Goal: Transaction & Acquisition: Purchase product/service

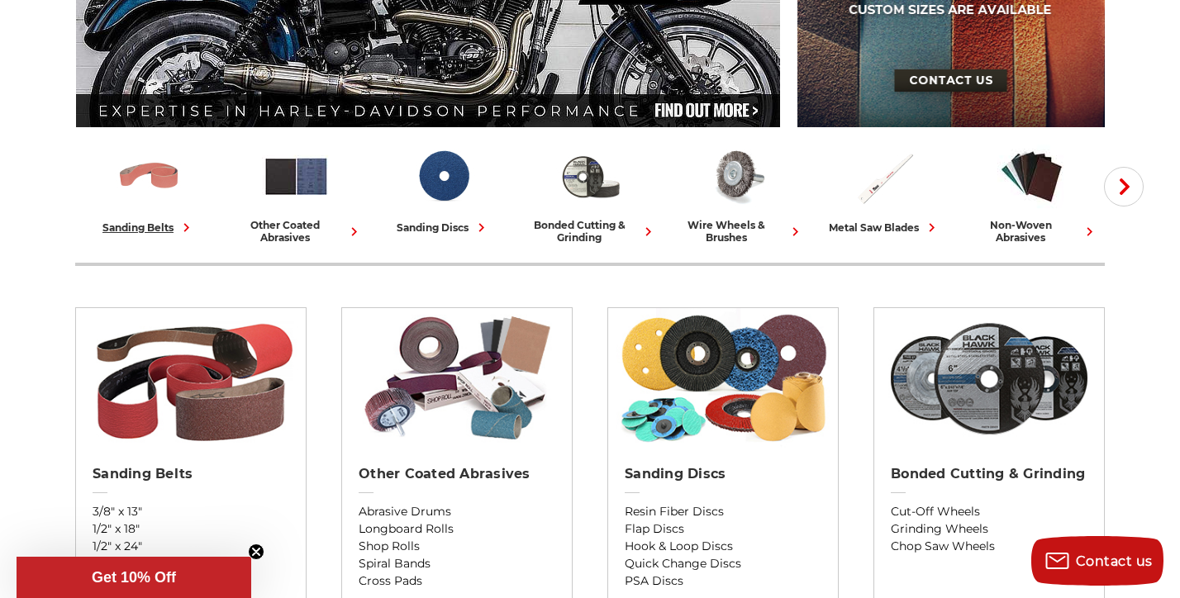
click at [155, 183] on img at bounding box center [149, 176] width 69 height 69
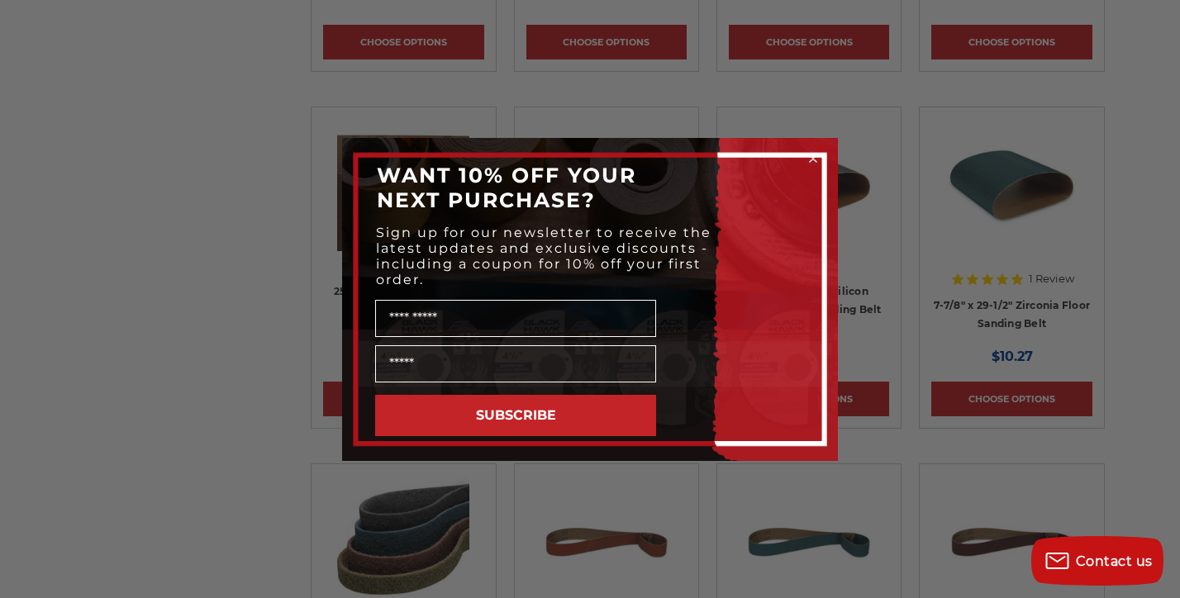
scroll to position [3753, 0]
click at [813, 157] on icon "Close dialog" at bounding box center [813, 158] width 7 height 7
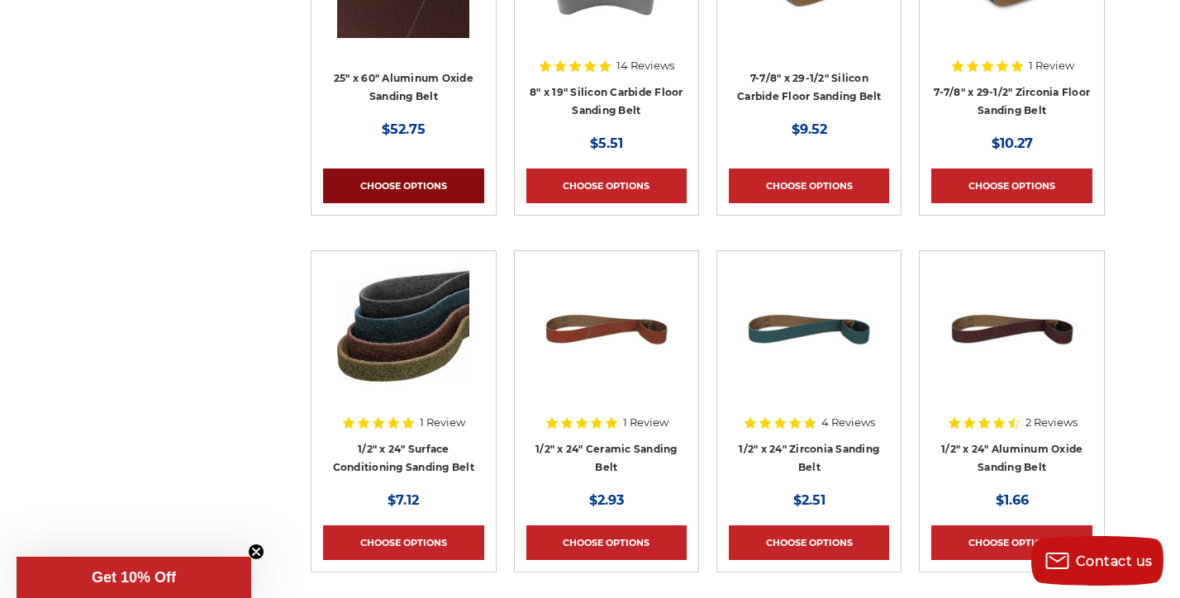
scroll to position [3974, 0]
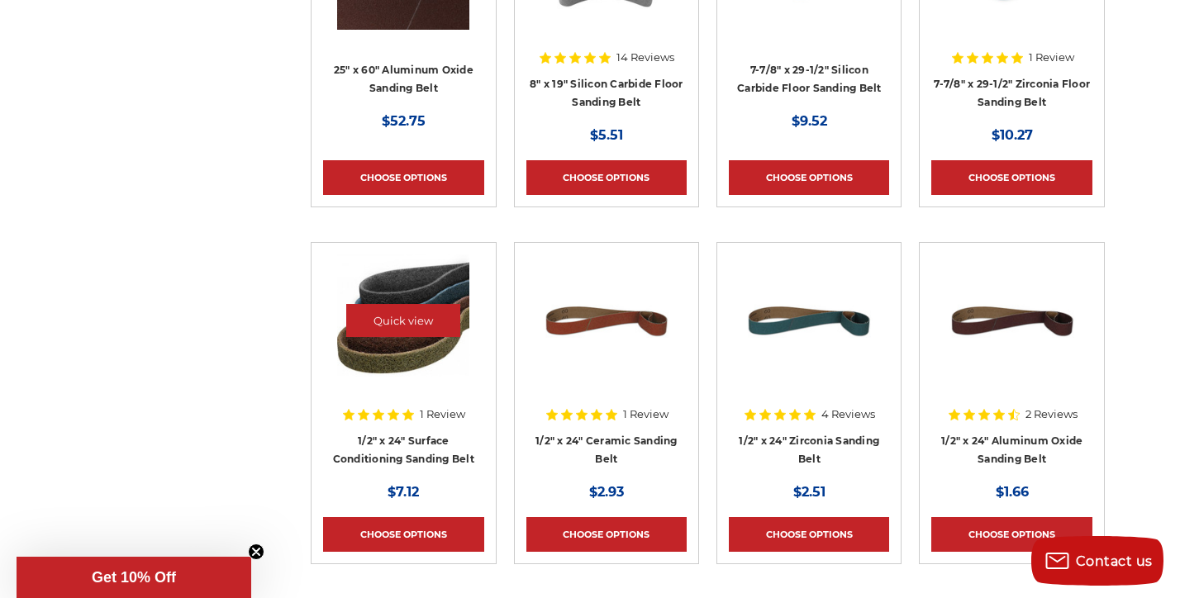
click at [408, 284] on img at bounding box center [403, 321] width 132 height 132
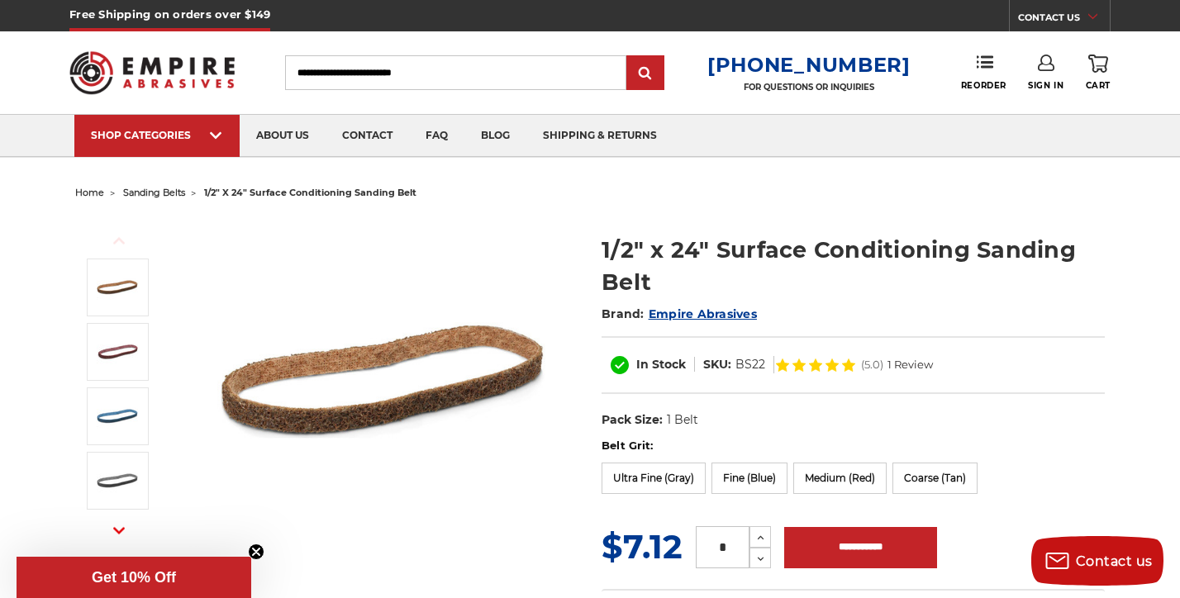
scroll to position [182, 0]
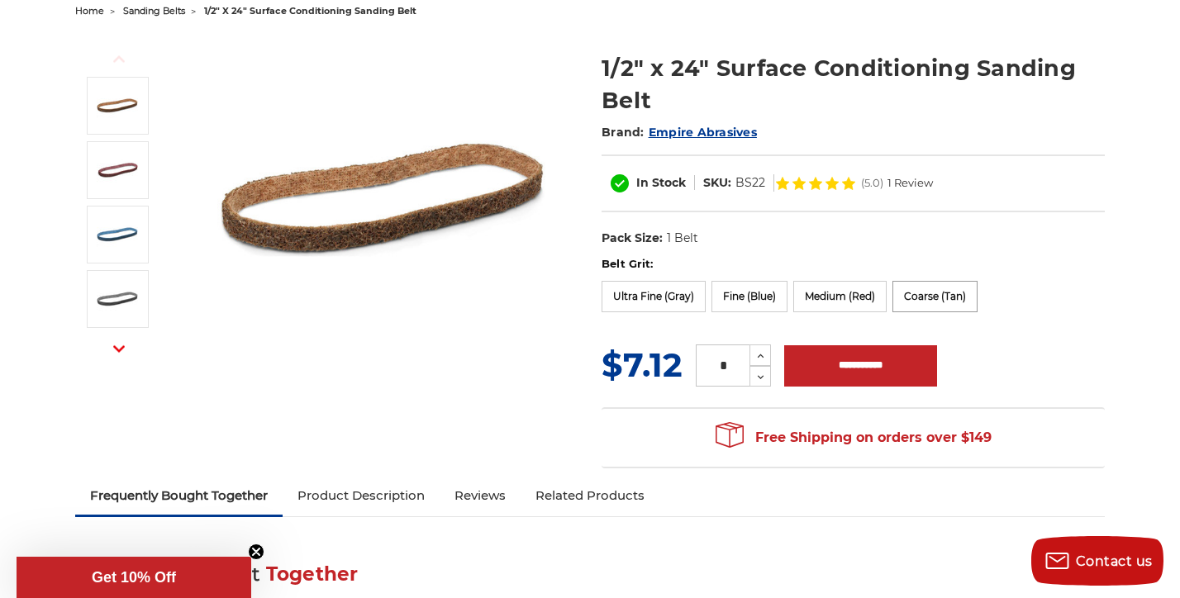
click at [962, 293] on label "Coarse (Tan)" at bounding box center [935, 296] width 85 height 31
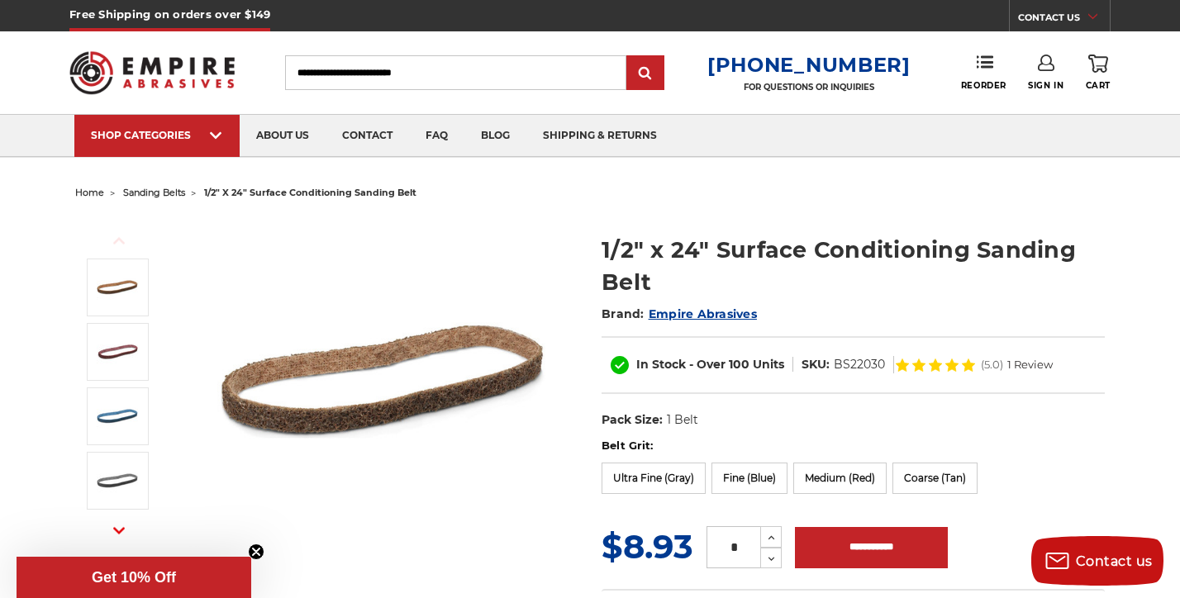
scroll to position [0, 0]
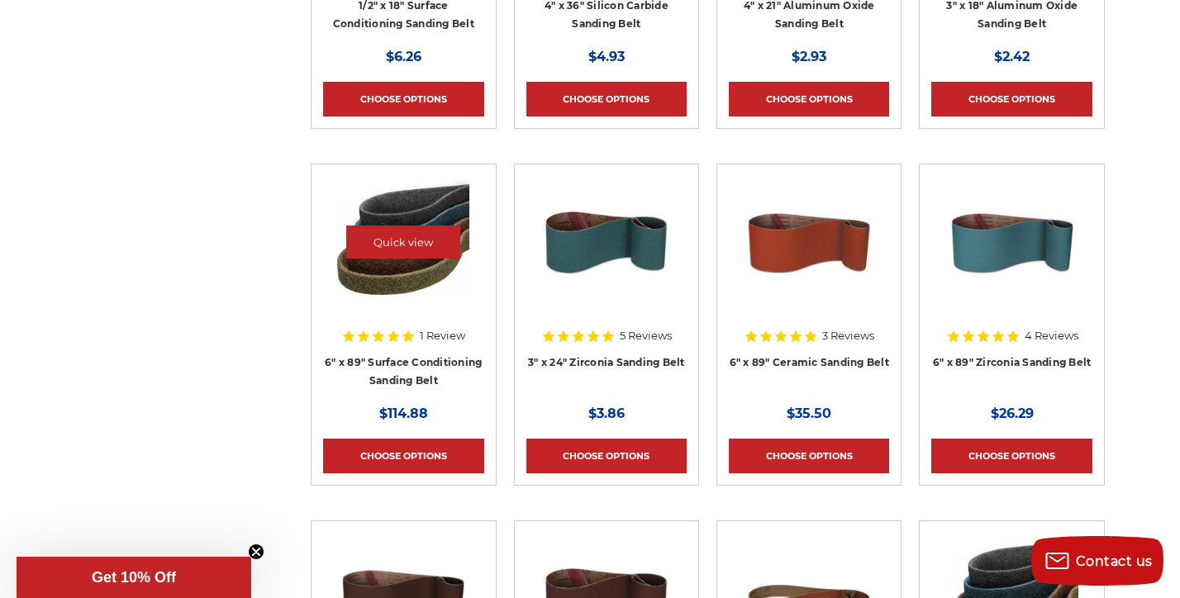
click at [411, 263] on img at bounding box center [403, 242] width 132 height 132
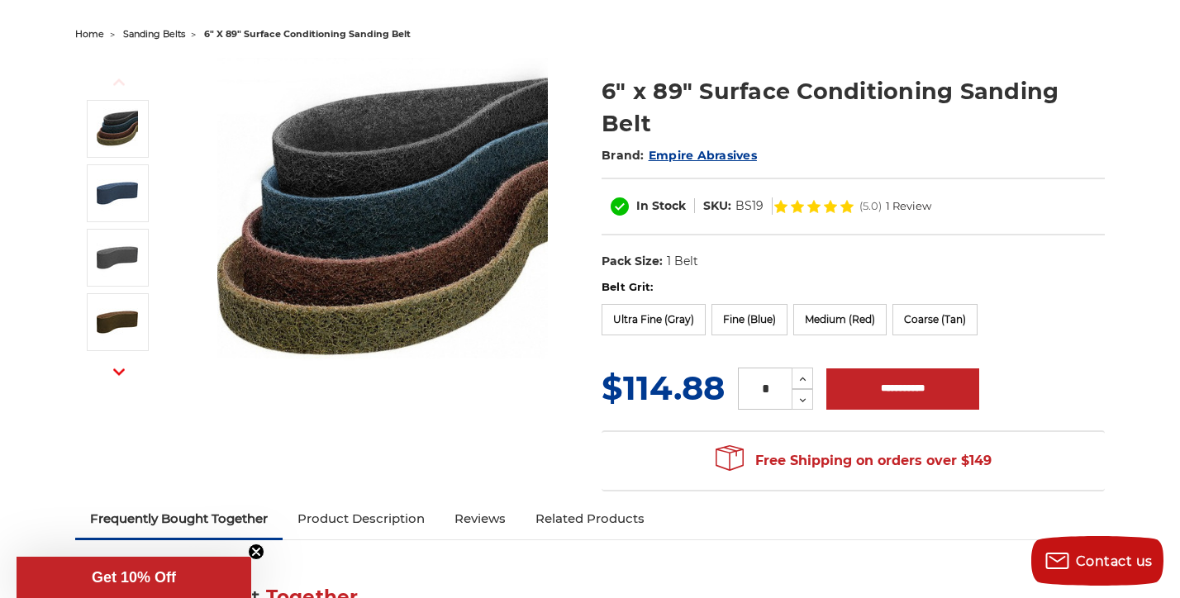
scroll to position [160, 0]
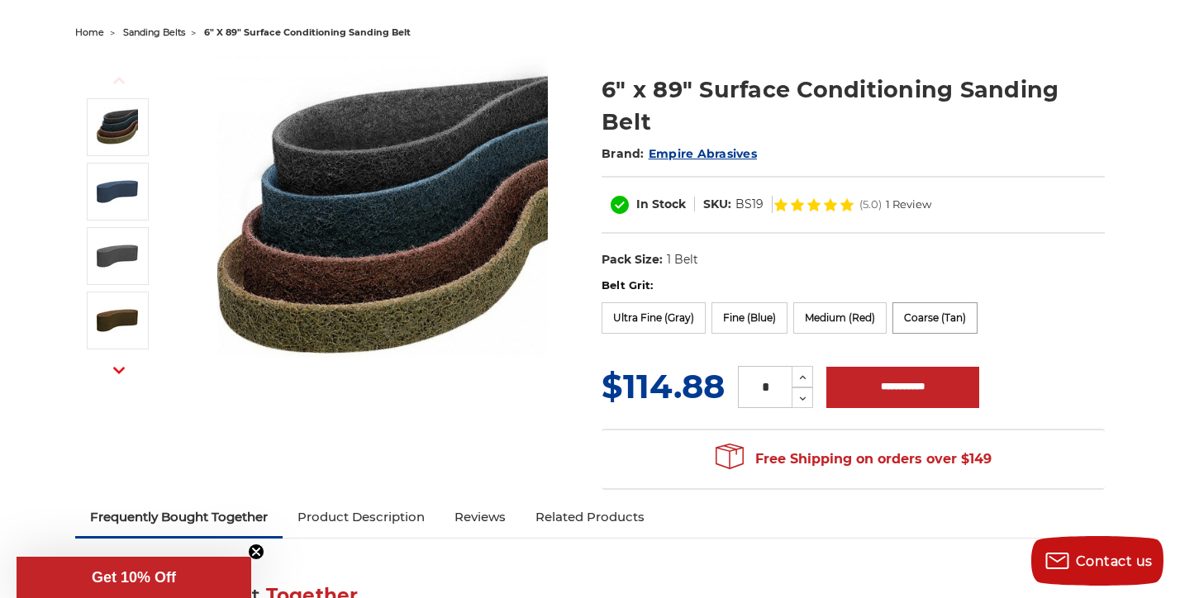
click at [978, 313] on label "Coarse (Tan)" at bounding box center [935, 318] width 85 height 31
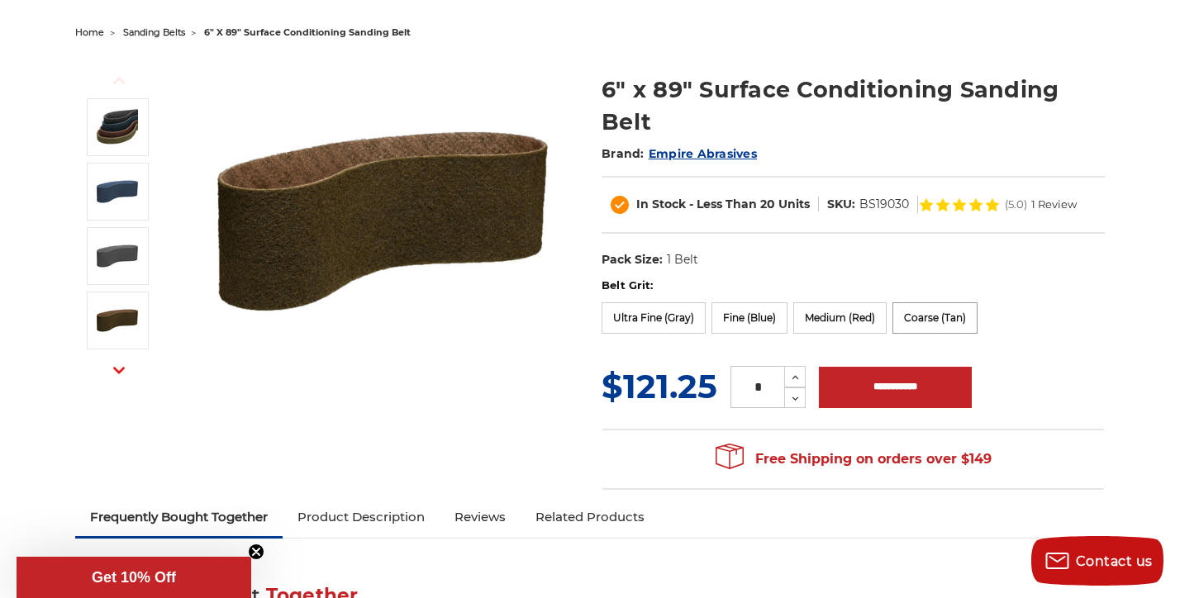
scroll to position [0, 0]
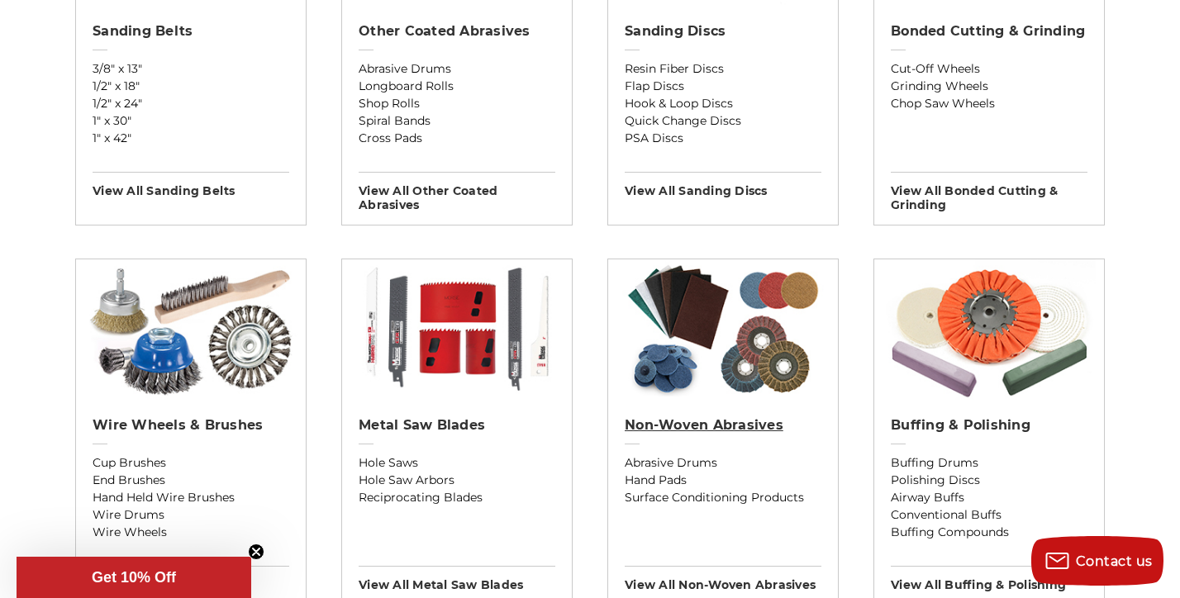
scroll to position [770, 0]
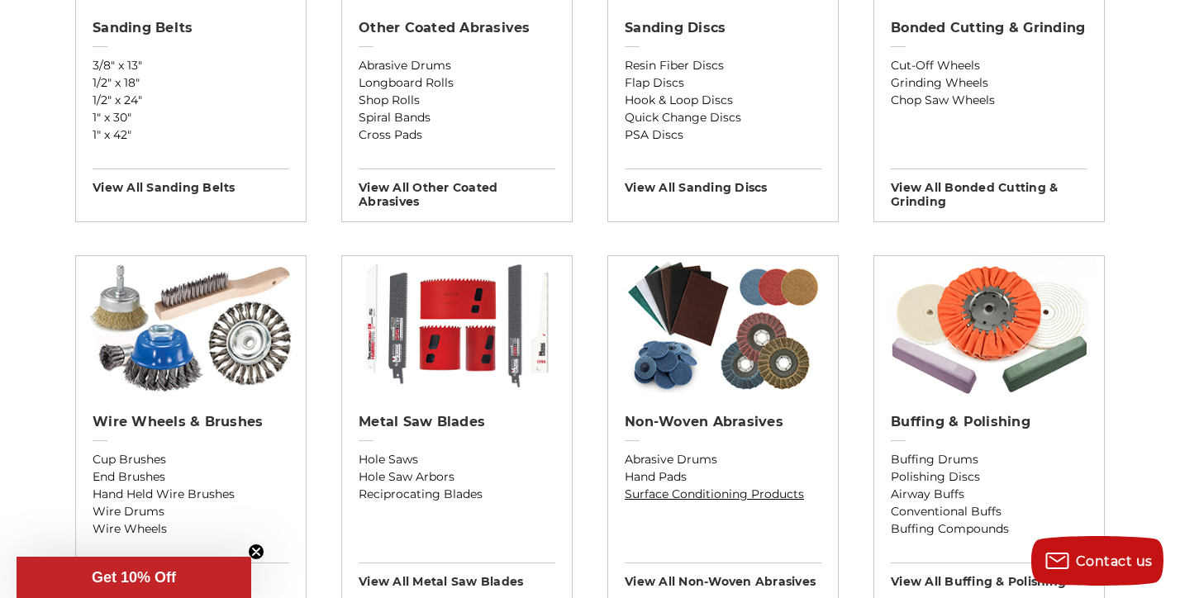
click at [679, 503] on link "Surface Conditioning Products" at bounding box center [723, 494] width 197 height 17
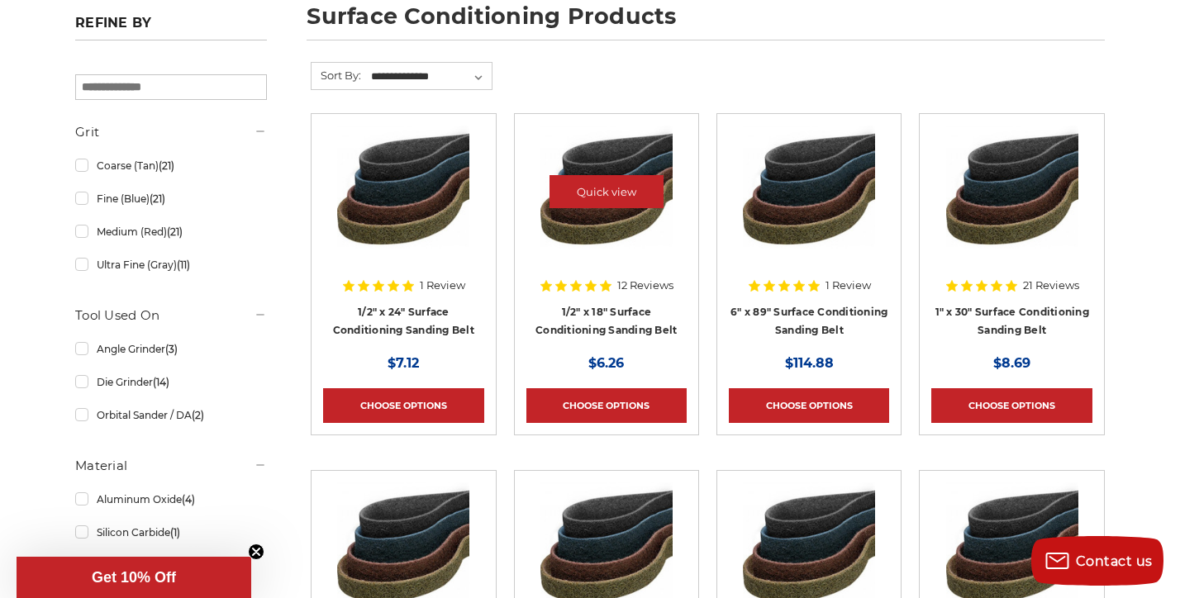
click at [596, 231] on img at bounding box center [607, 192] width 132 height 132
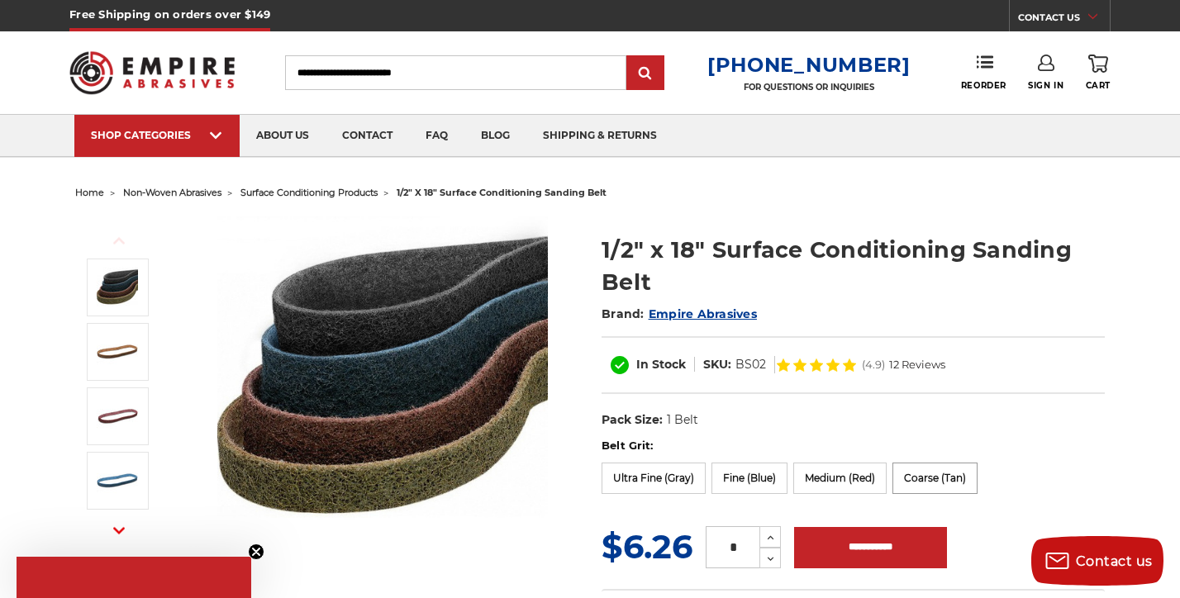
click at [978, 470] on label "Coarse (Tan)" at bounding box center [935, 478] width 85 height 31
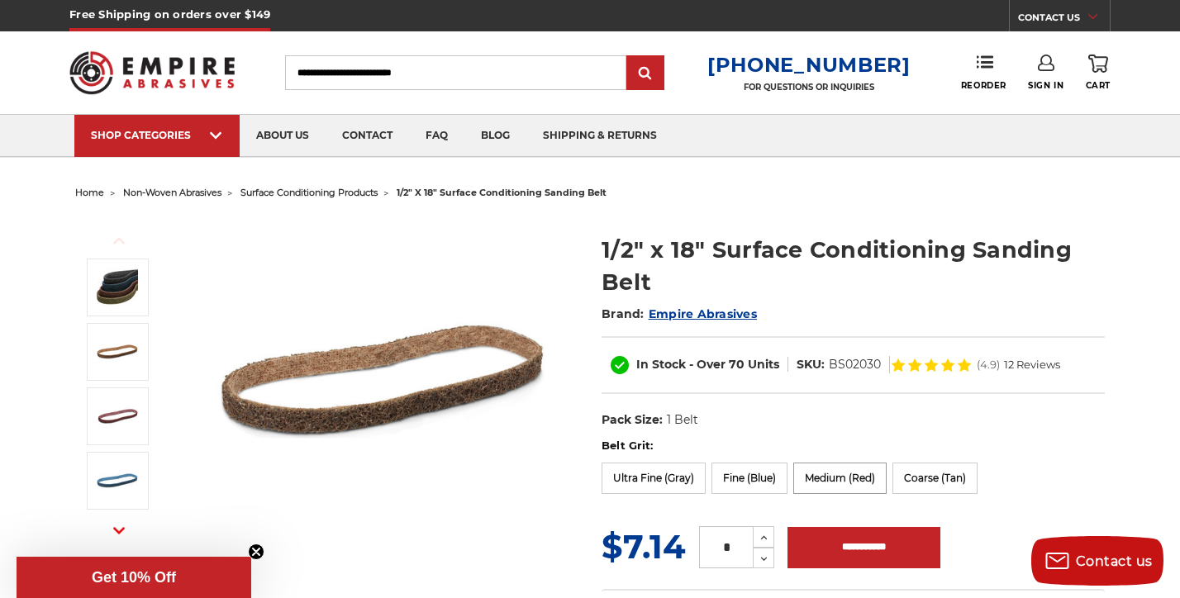
click at [872, 475] on label "Medium (Red)" at bounding box center [840, 478] width 93 height 31
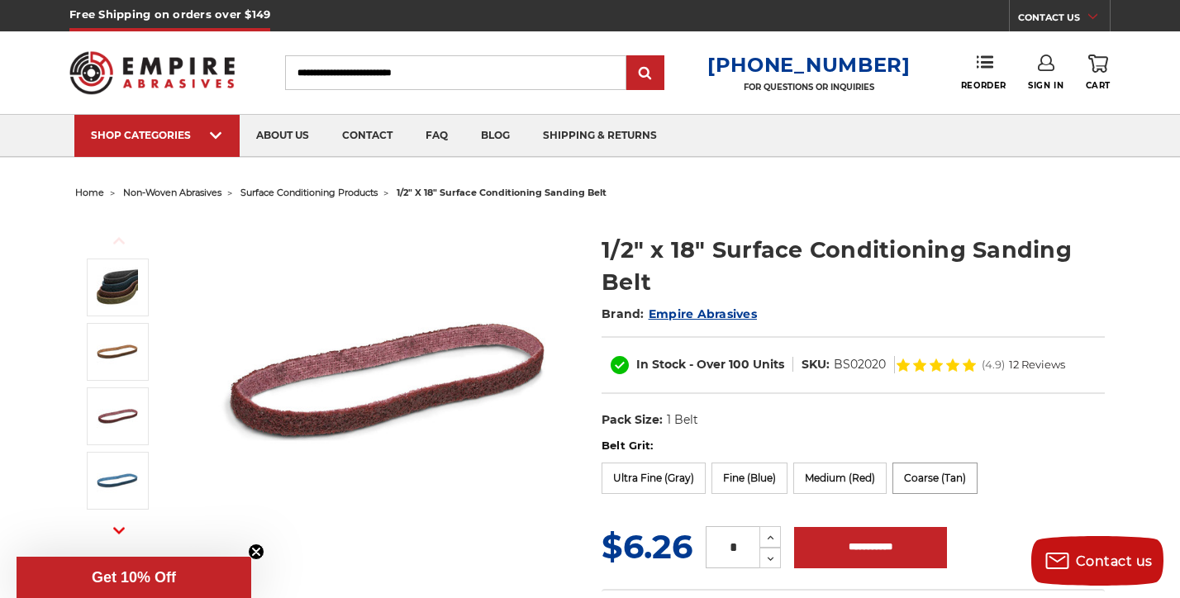
click at [960, 481] on label "Coarse (Tan)" at bounding box center [935, 478] width 85 height 31
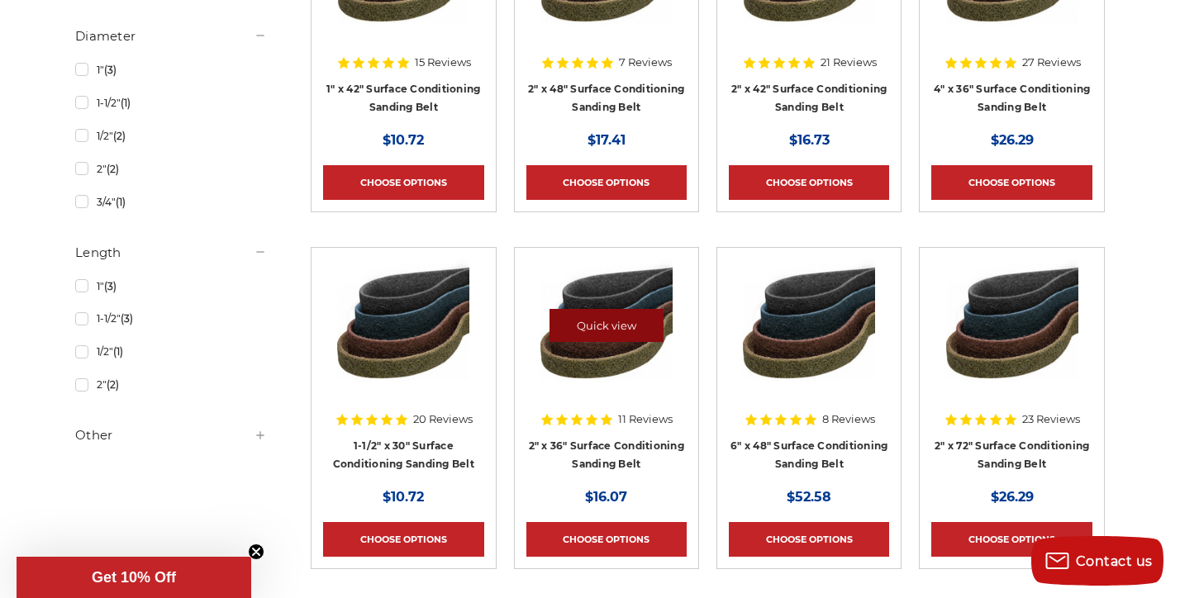
scroll to position [840, 0]
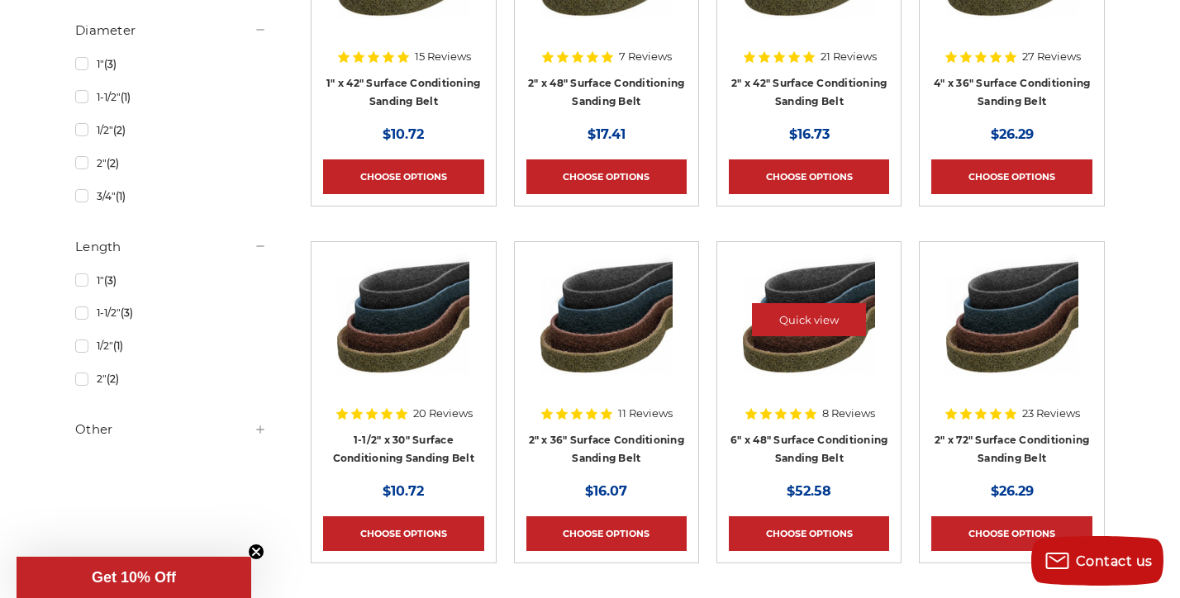
click at [782, 348] on img at bounding box center [809, 320] width 132 height 132
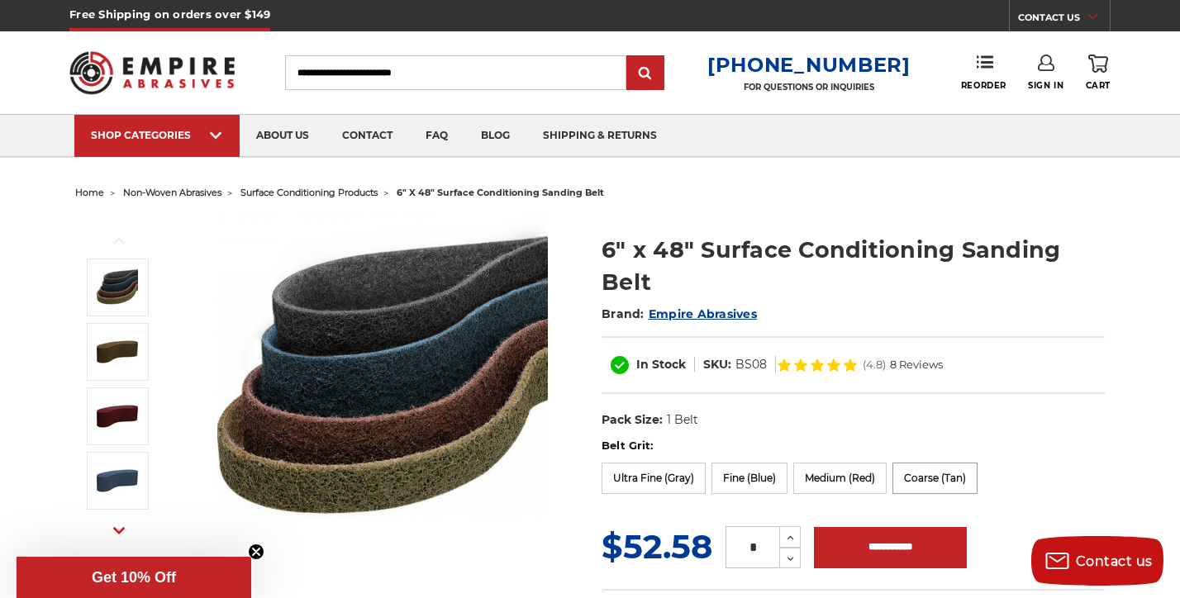
click at [961, 470] on label "Coarse (Tan)" at bounding box center [935, 478] width 85 height 31
